Goal: Check status: Check status

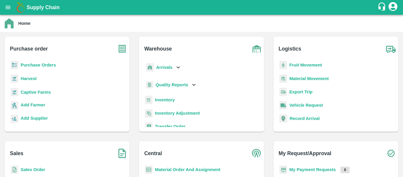
click at [22, 47] on b "Purchase order" at bounding box center [29, 49] width 38 height 8
click at [127, 50] on img at bounding box center [122, 48] width 15 height 15
click at [121, 49] on img at bounding box center [122, 48] width 15 height 15
click at [7, 5] on icon "open drawer" at bounding box center [8, 7] width 6 height 6
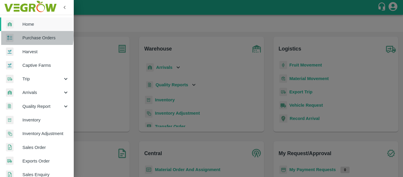
click at [31, 36] on span "Purchase Orders" at bounding box center [45, 38] width 47 height 6
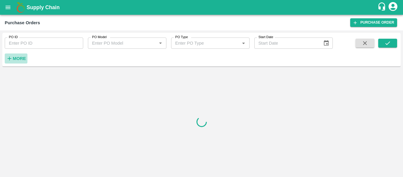
click at [23, 58] on strong "More" at bounding box center [19, 58] width 13 height 5
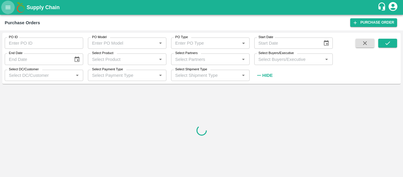
click at [7, 7] on icon "open drawer" at bounding box center [8, 7] width 6 height 6
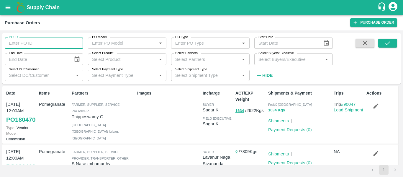
click at [29, 44] on input "PO ID" at bounding box center [44, 42] width 78 height 11
paste input "263417"
click at [29, 44] on input "263417" at bounding box center [44, 42] width 78 height 11
type input "263417"
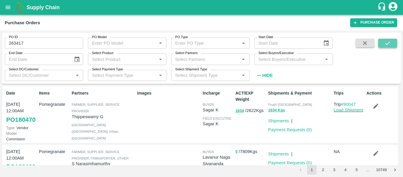
click at [386, 47] on button "submit" at bounding box center [387, 43] width 19 height 9
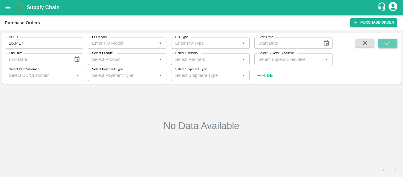
click at [384, 47] on button "submit" at bounding box center [387, 43] width 19 height 9
click at [9, 9] on icon "open drawer" at bounding box center [8, 7] width 5 height 3
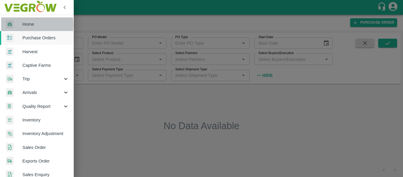
click at [24, 25] on span "Home" at bounding box center [45, 24] width 47 height 6
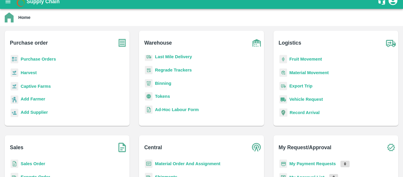
scroll to position [3, 0]
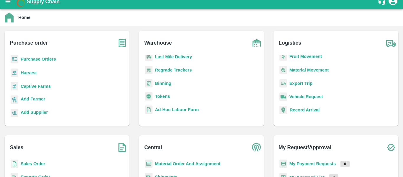
click at [297, 72] on b "Material Movement" at bounding box center [309, 70] width 40 height 5
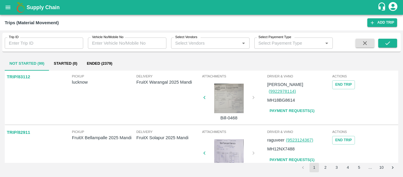
scroll to position [224, 0]
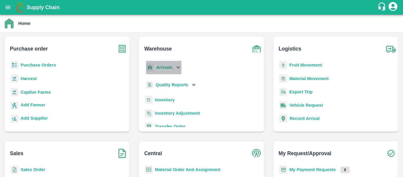
click at [169, 63] on div "Arrivals" at bounding box center [163, 67] width 37 height 13
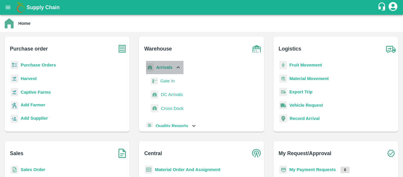
click at [164, 65] on b "Arrivals" at bounding box center [164, 67] width 16 height 5
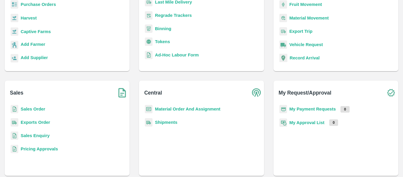
scroll to position [61, 0]
click at [174, 110] on b "Material Order And Assignment" at bounding box center [187, 108] width 65 height 5
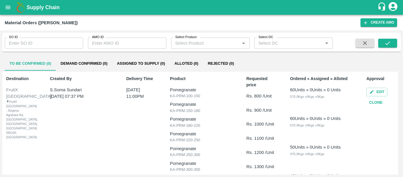
click at [0, 7] on div "Supply Chain" at bounding box center [201, 7] width 403 height 15
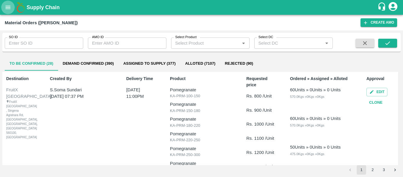
click at [4, 8] on button "open drawer" at bounding box center [8, 8] width 14 height 14
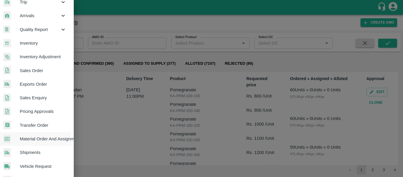
scroll to position [77, 3]
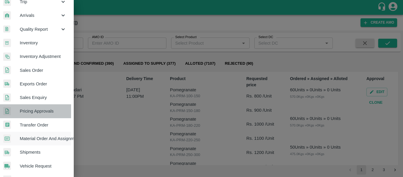
click at [45, 111] on span "Pricing Approvals" at bounding box center [43, 111] width 47 height 6
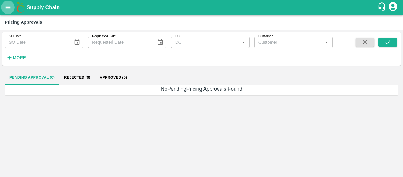
click at [5, 11] on button "open drawer" at bounding box center [8, 8] width 14 height 14
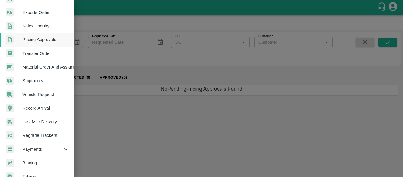
scroll to position [159, 0]
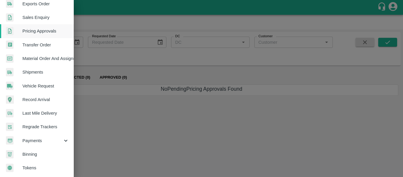
click at [112, 89] on div at bounding box center [201, 88] width 403 height 177
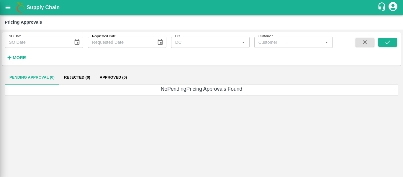
scroll to position [157, 0]
click at [393, 5] on icon "account of current user" at bounding box center [393, 6] width 11 height 11
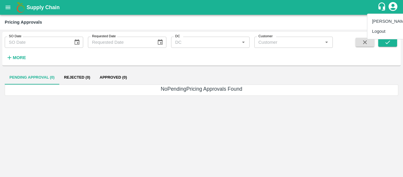
click at [381, 6] on div at bounding box center [201, 88] width 403 height 177
click at [4, 10] on button "open drawer" at bounding box center [8, 8] width 14 height 14
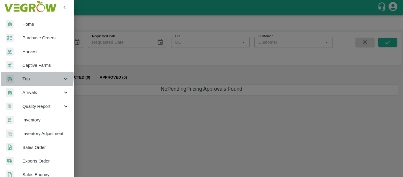
click at [26, 76] on span "Trip" at bounding box center [42, 79] width 40 height 6
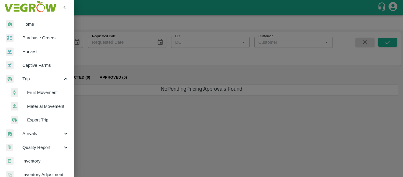
click at [33, 93] on span "Fruit Movement" at bounding box center [48, 92] width 42 height 6
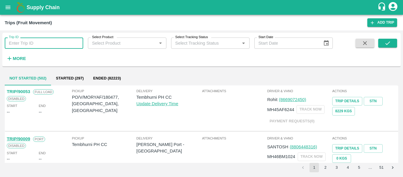
click at [82, 46] on input "Trip ID" at bounding box center [44, 42] width 78 height 11
paste input "255152"
type input "255152"
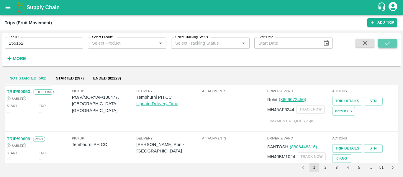
click at [382, 42] on button "submit" at bounding box center [387, 43] width 19 height 9
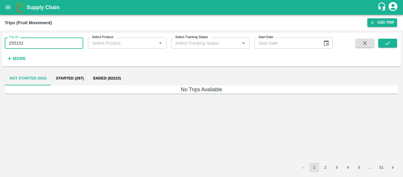
click at [31, 44] on input "255152" at bounding box center [44, 42] width 78 height 11
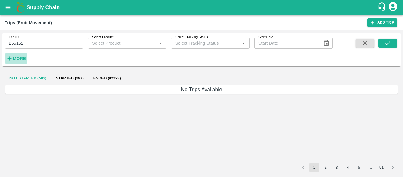
click at [22, 61] on h6 "More" at bounding box center [19, 59] width 13 height 8
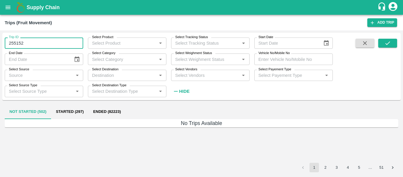
click at [19, 43] on input "255152" at bounding box center [44, 42] width 78 height 11
